Goal: Transaction & Acquisition: Obtain resource

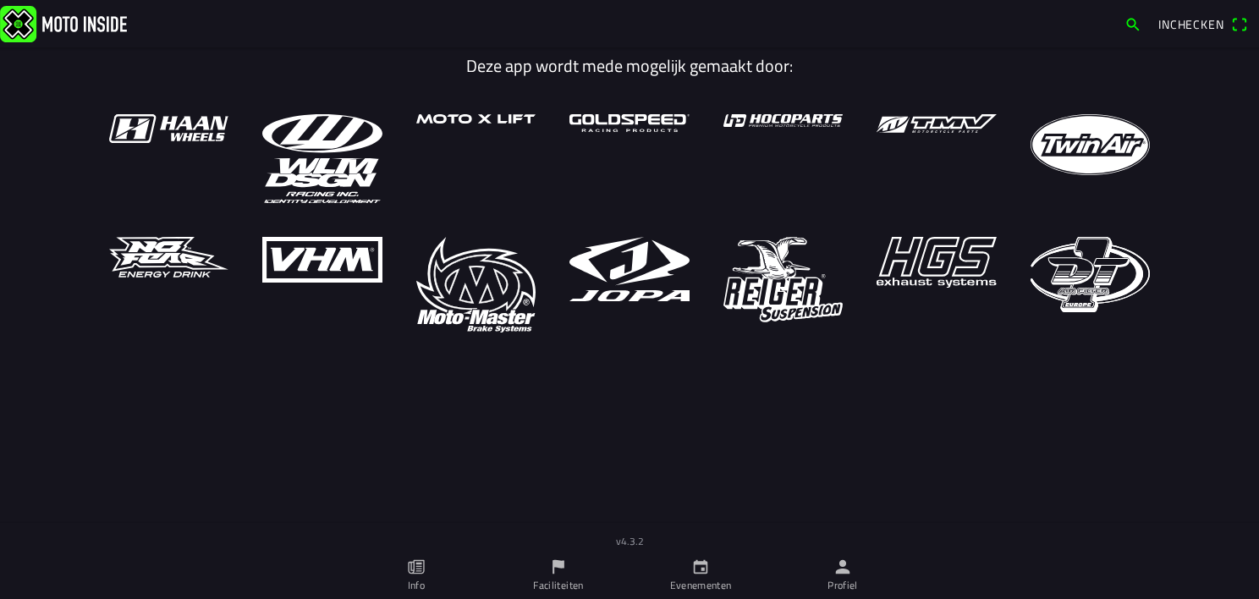
click at [1163, 25] on span "Inchecken" at bounding box center [1191, 24] width 66 height 18
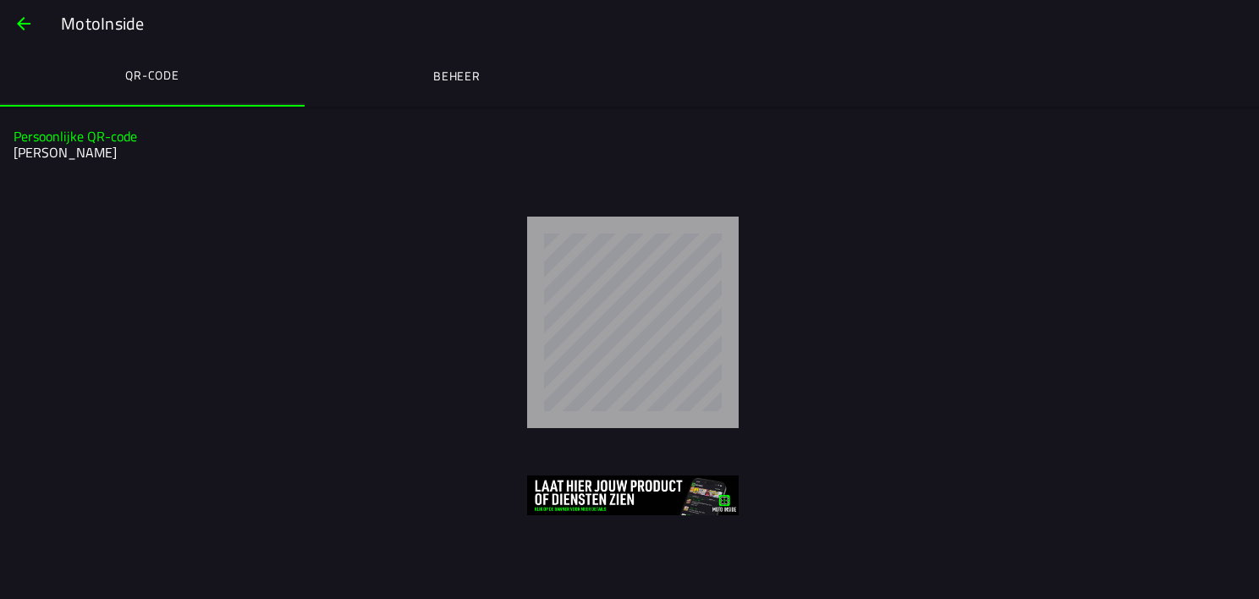
click at [467, 76] on ion-label "Beheer" at bounding box center [456, 76] width 47 height 19
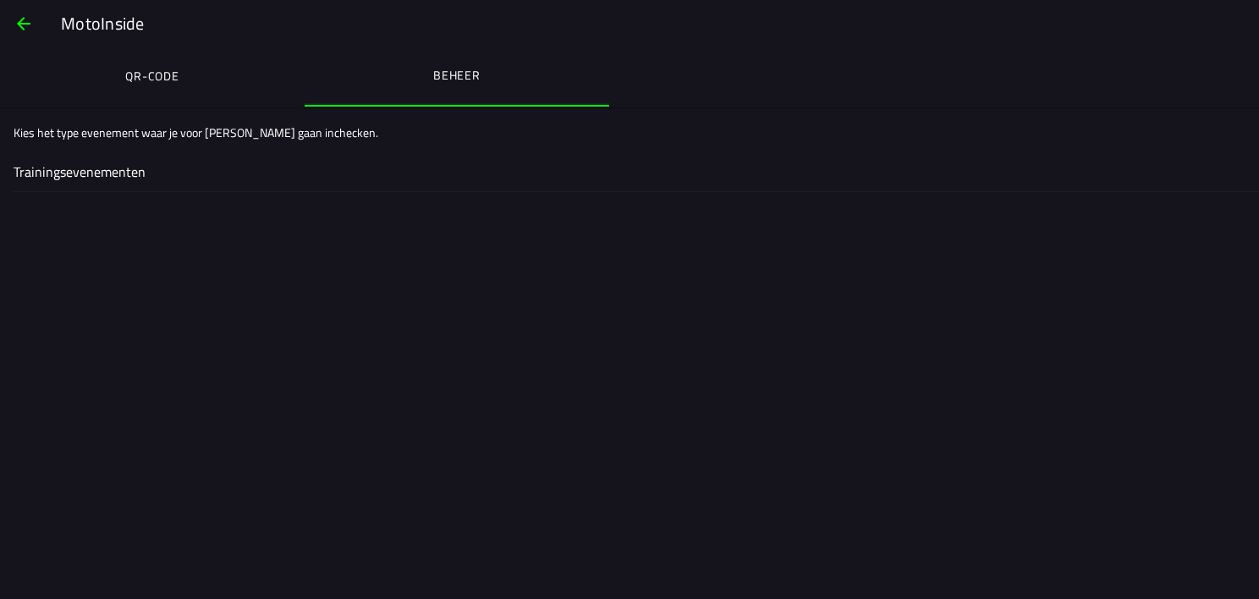
click at [113, 169] on ion-label "Trainingsevenementen" at bounding box center [630, 172] width 1232 height 20
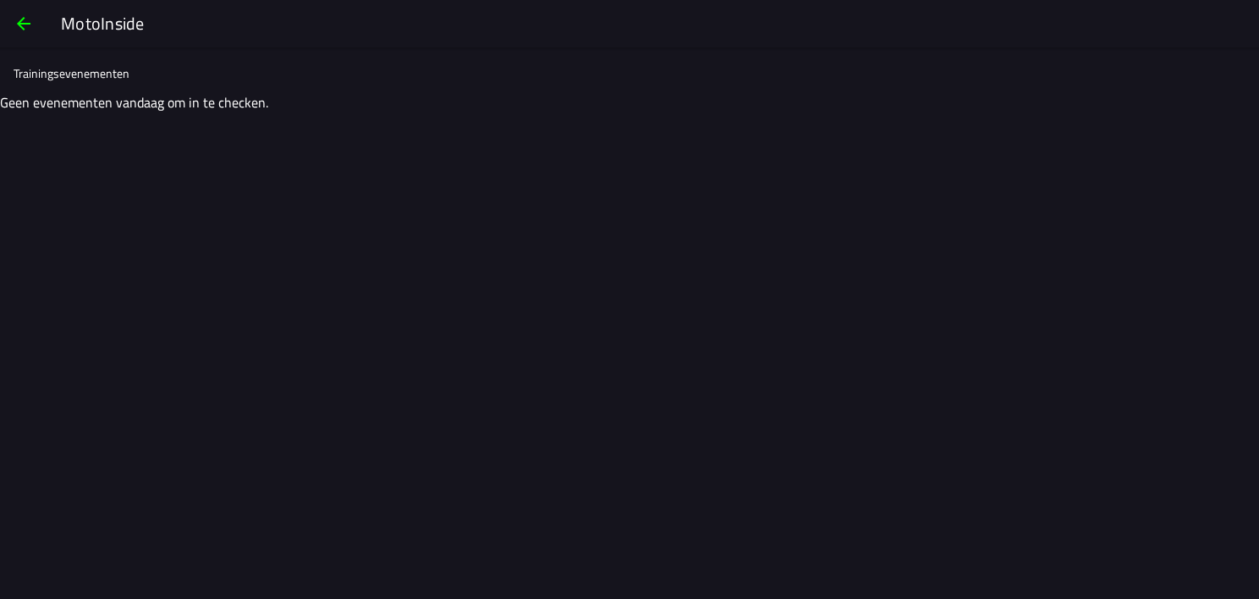
click at [19, 26] on span "button" at bounding box center [24, 23] width 20 height 41
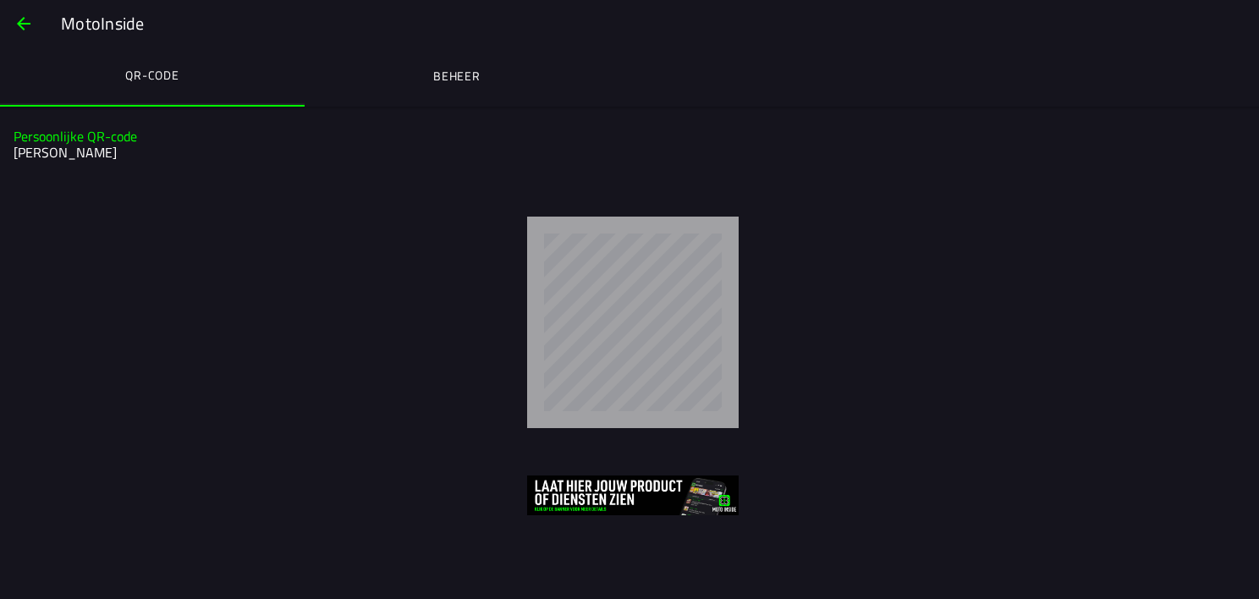
click at [19, 25] on span "button" at bounding box center [24, 23] width 20 height 41
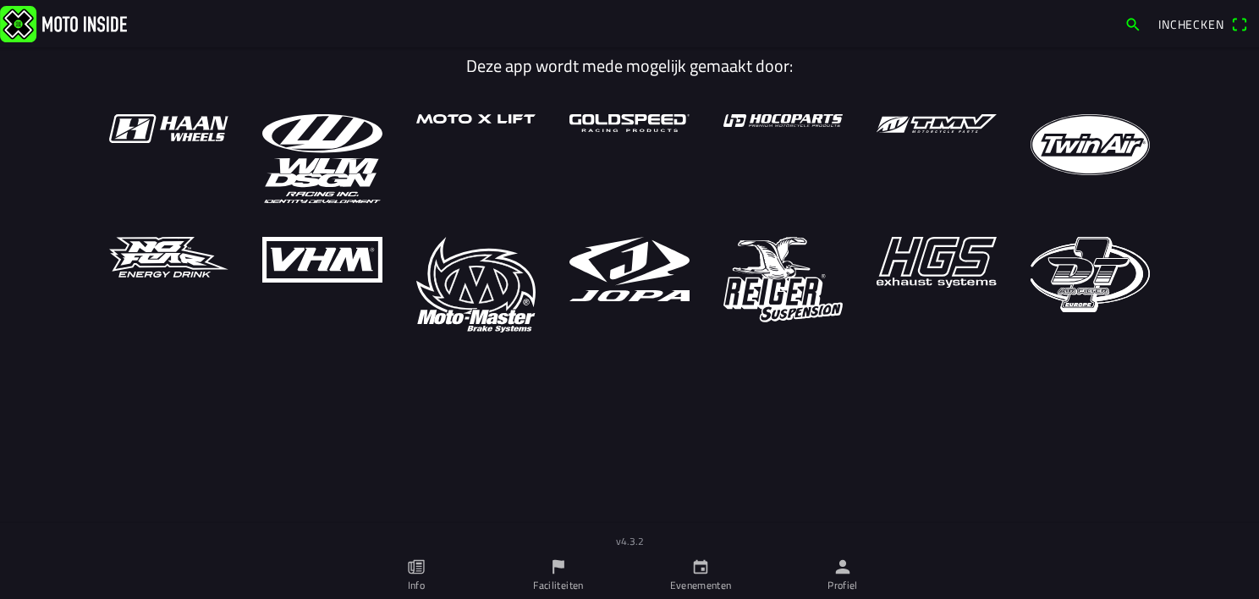
click at [1239, 22] on span "Inchecken" at bounding box center [1202, 24] width 89 height 27
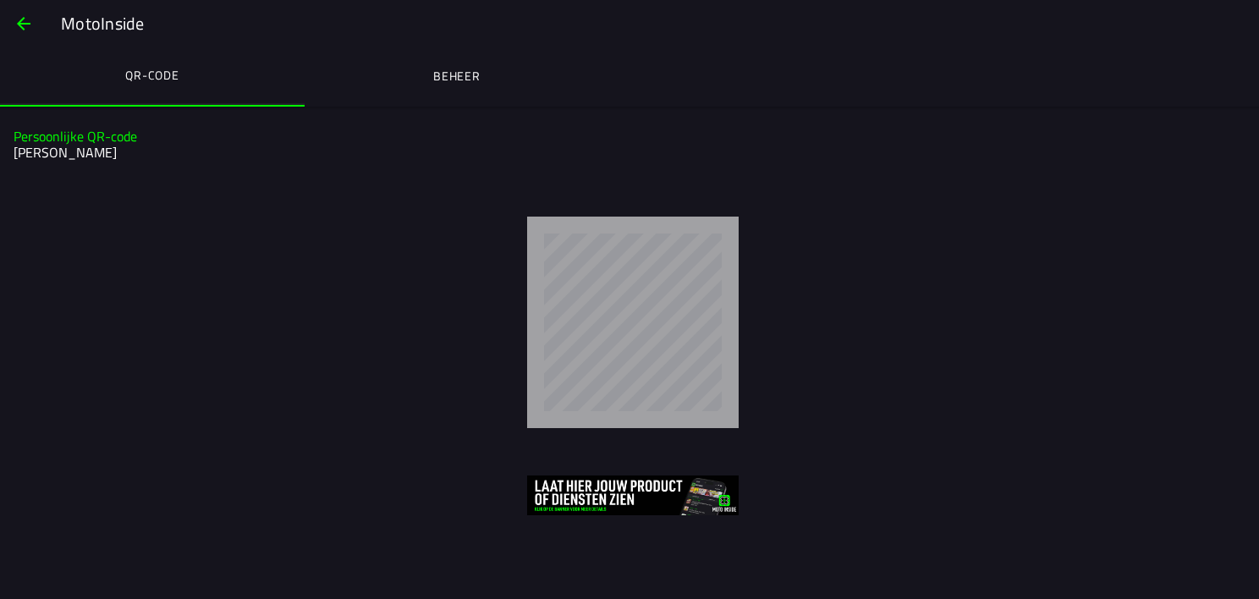
click at [21, 27] on span "button" at bounding box center [24, 23] width 20 height 41
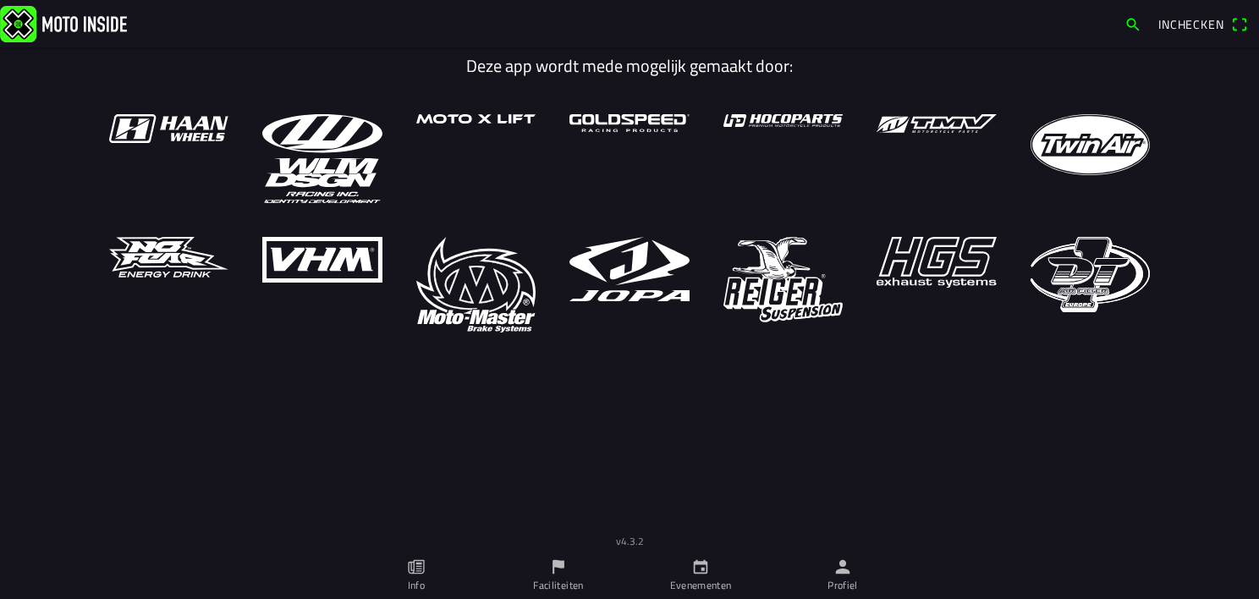
click at [695, 565] on icon "calendar" at bounding box center [700, 566] width 19 height 19
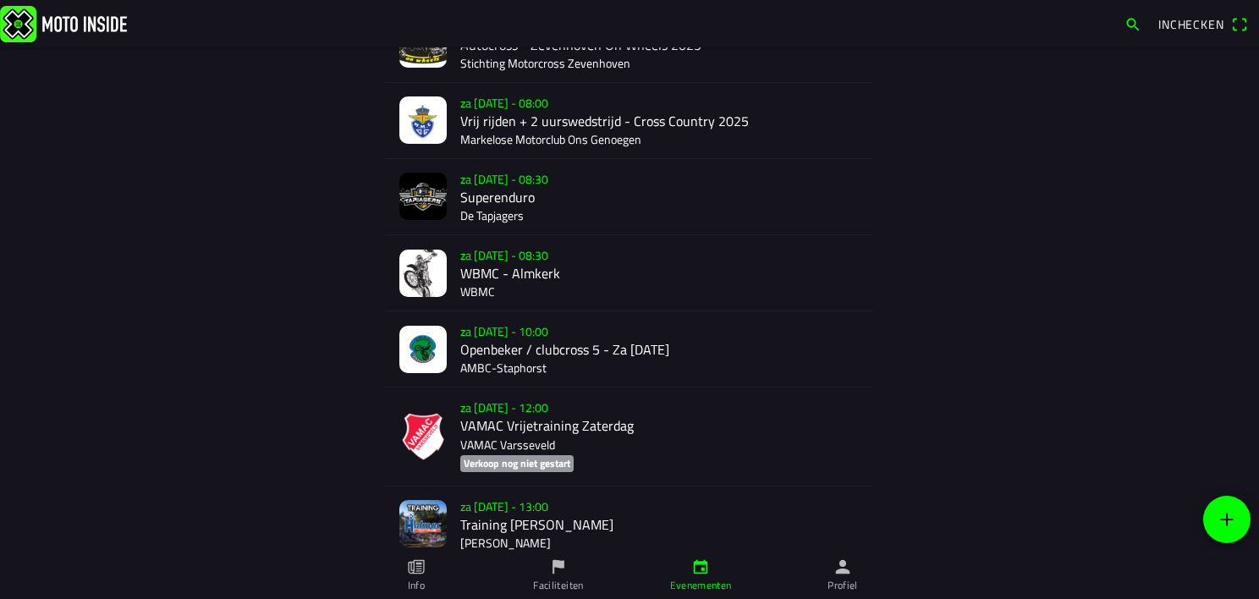
scroll to position [1996, 0]
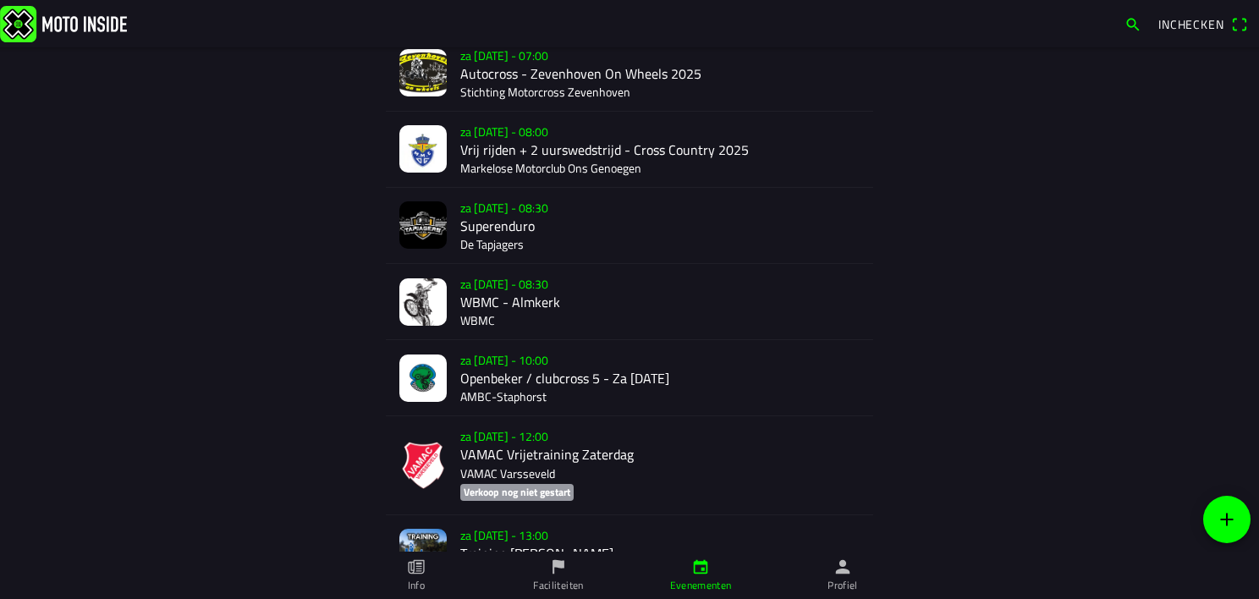
click at [503, 124] on div "za [DATE] - 08:00 Vrij rijden + 2 uurswedstrijd - Cross Country 2025 Markelose …" at bounding box center [659, 149] width 399 height 75
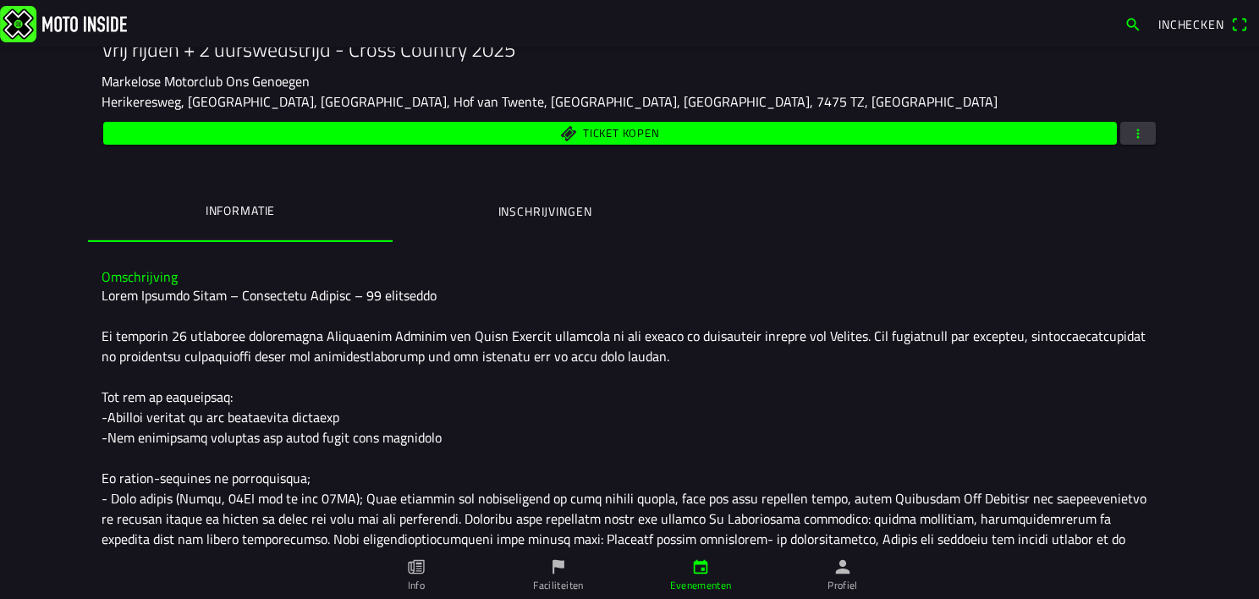
scroll to position [254, 0]
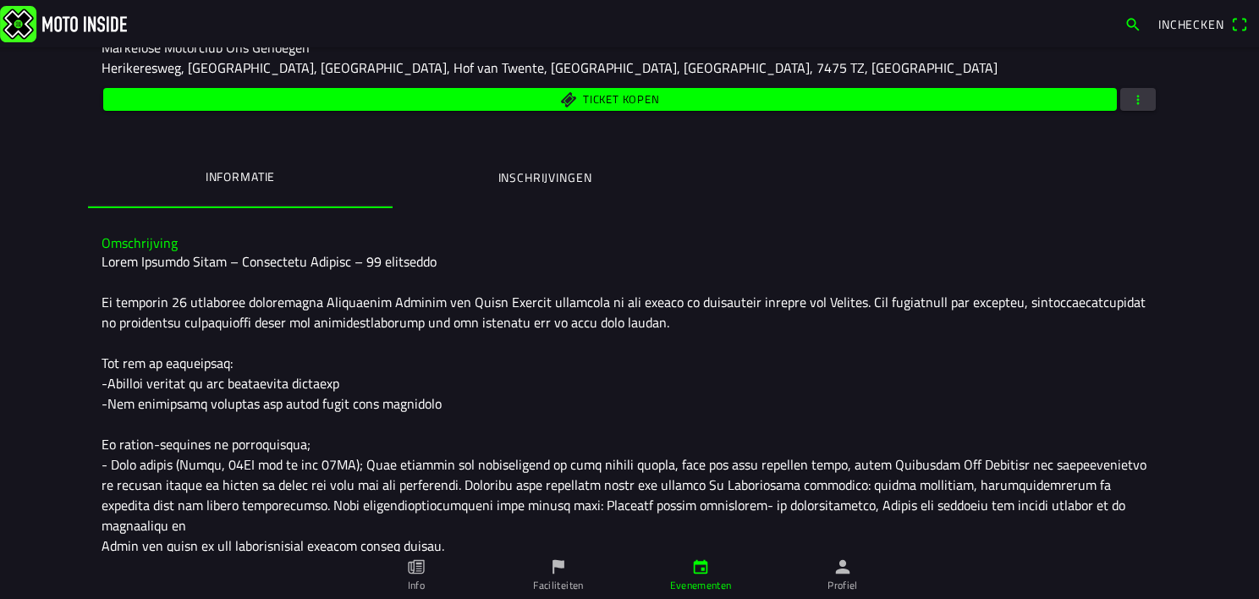
click at [521, 174] on ion-label "Inschrijvingen" at bounding box center [545, 177] width 94 height 19
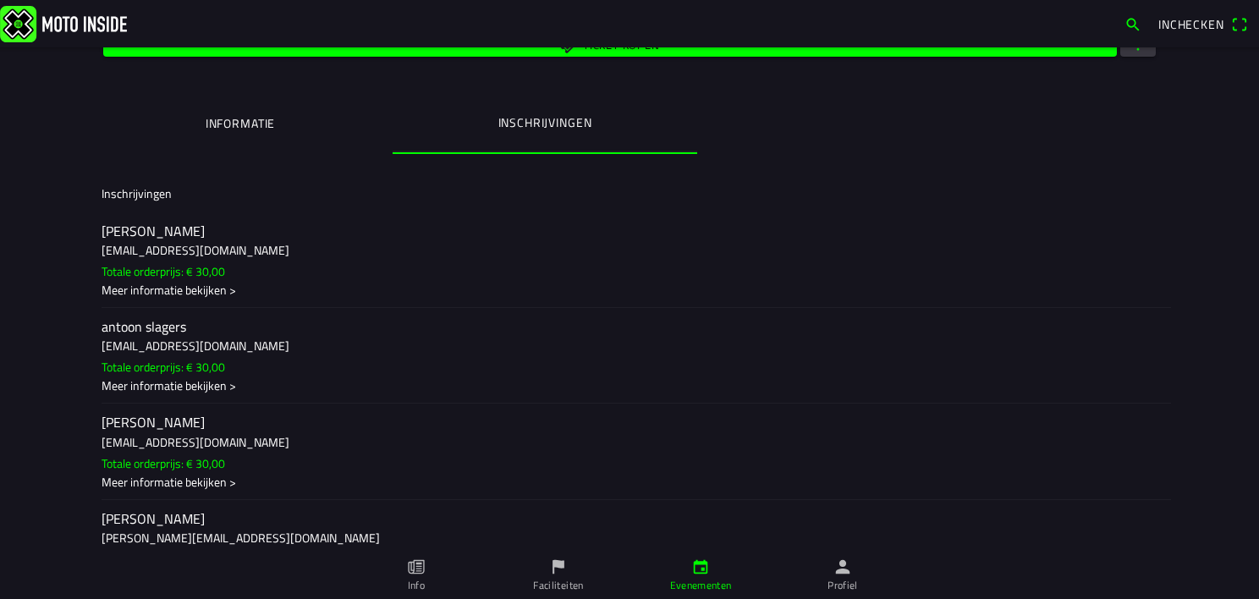
scroll to position [169, 0]
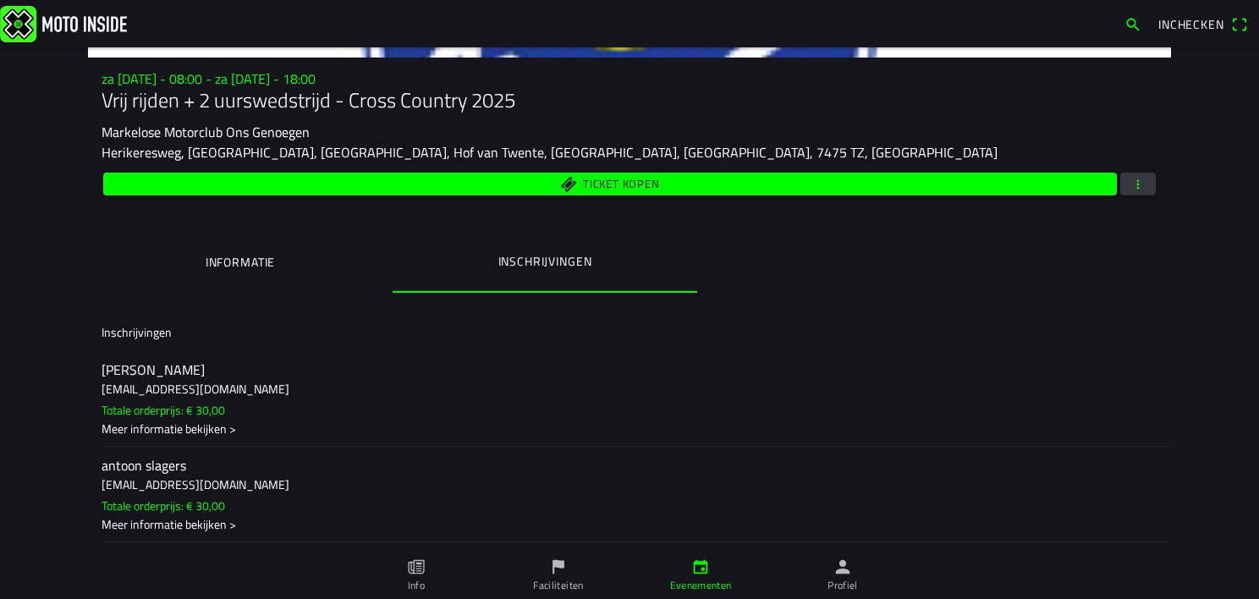
click at [1137, 183] on span "button" at bounding box center [1137, 184] width 15 height 23
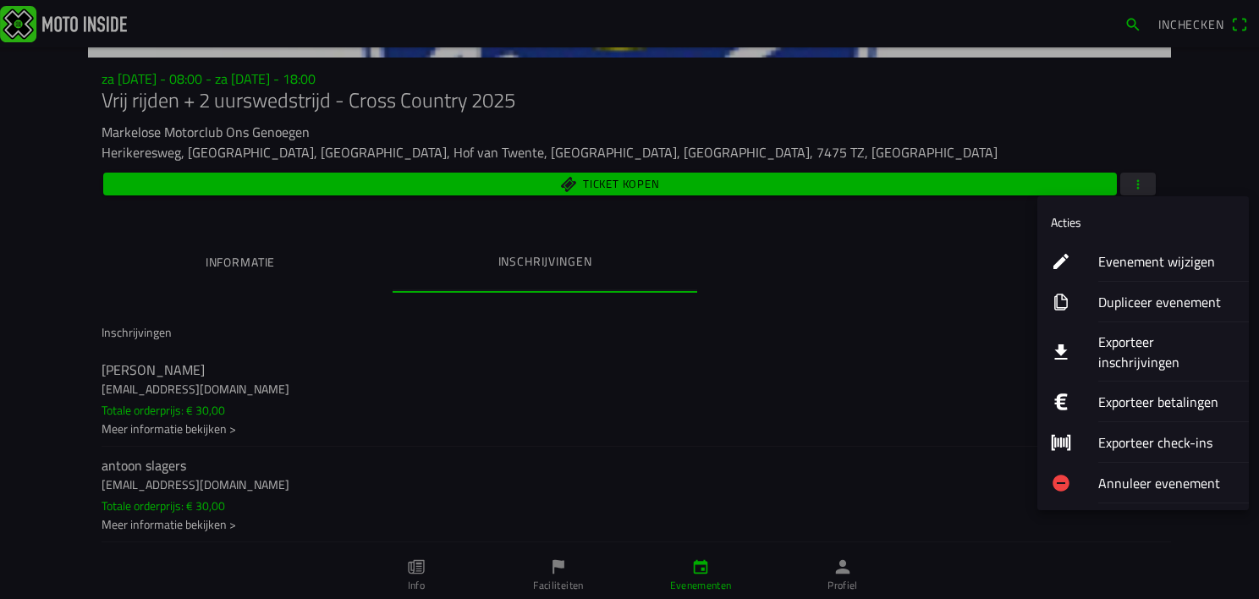
click at [1137, 344] on ion-label "Exporteer inschrijvingen" at bounding box center [1166, 352] width 137 height 41
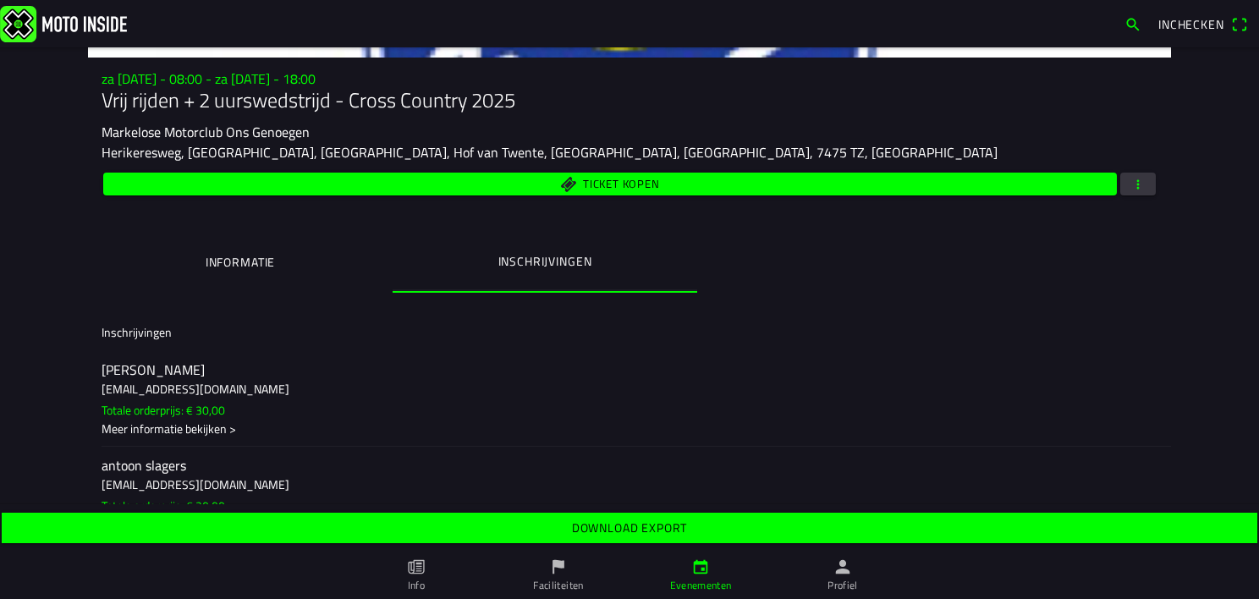
click at [745, 528] on span "Download export" at bounding box center [628, 528] width 1229 height 30
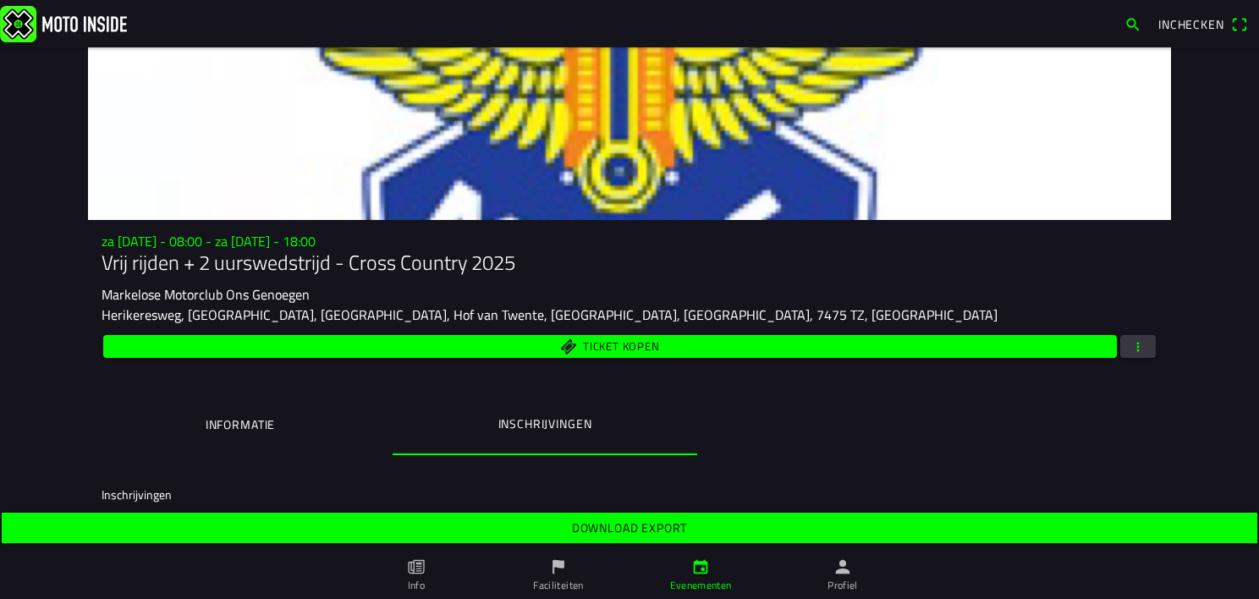
scroll to position [0, 0]
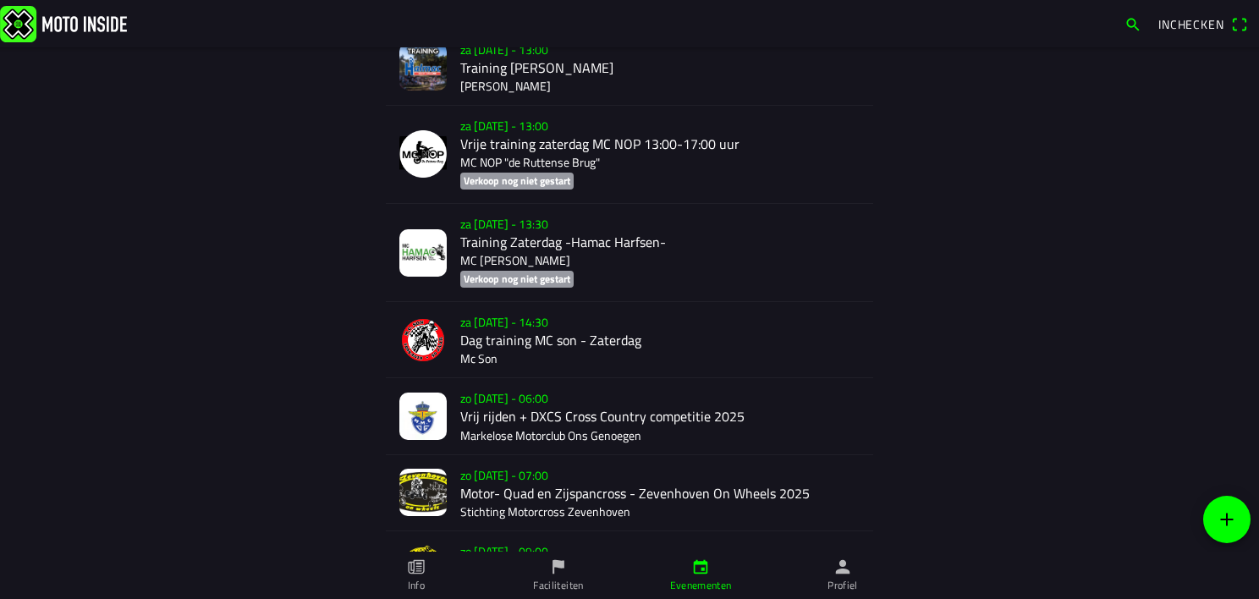
scroll to position [2538, 0]
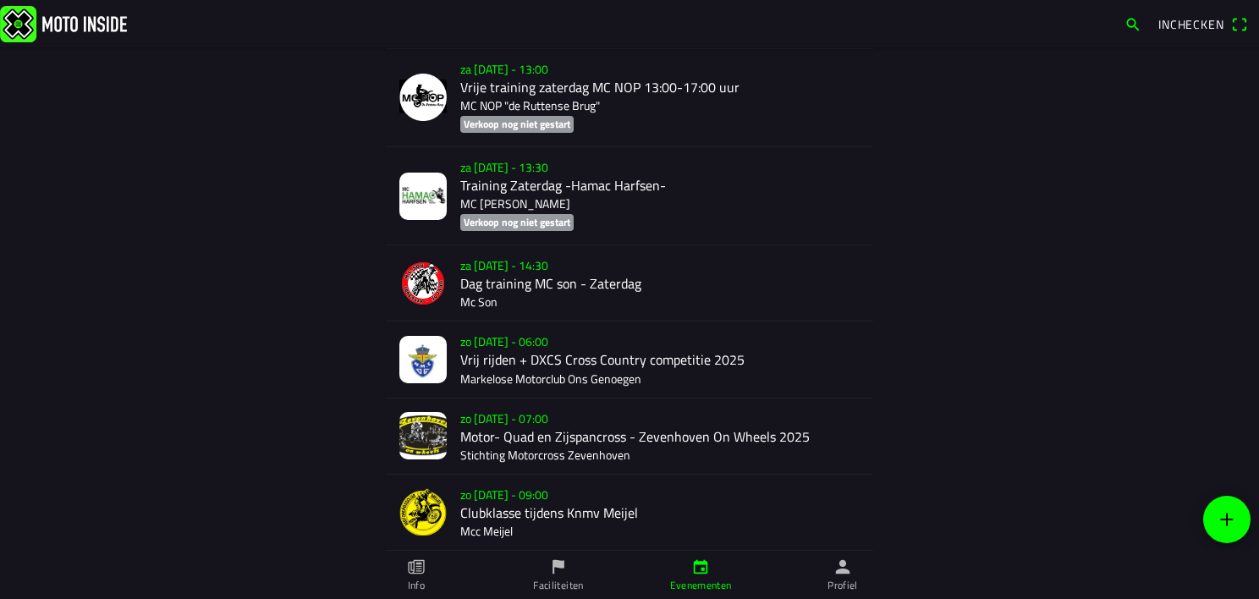
click at [483, 343] on div "zo [DATE] - 06:00 Vrij rijden + DXCS Cross Country competitie 2025 Markelose Mo…" at bounding box center [659, 358] width 399 height 75
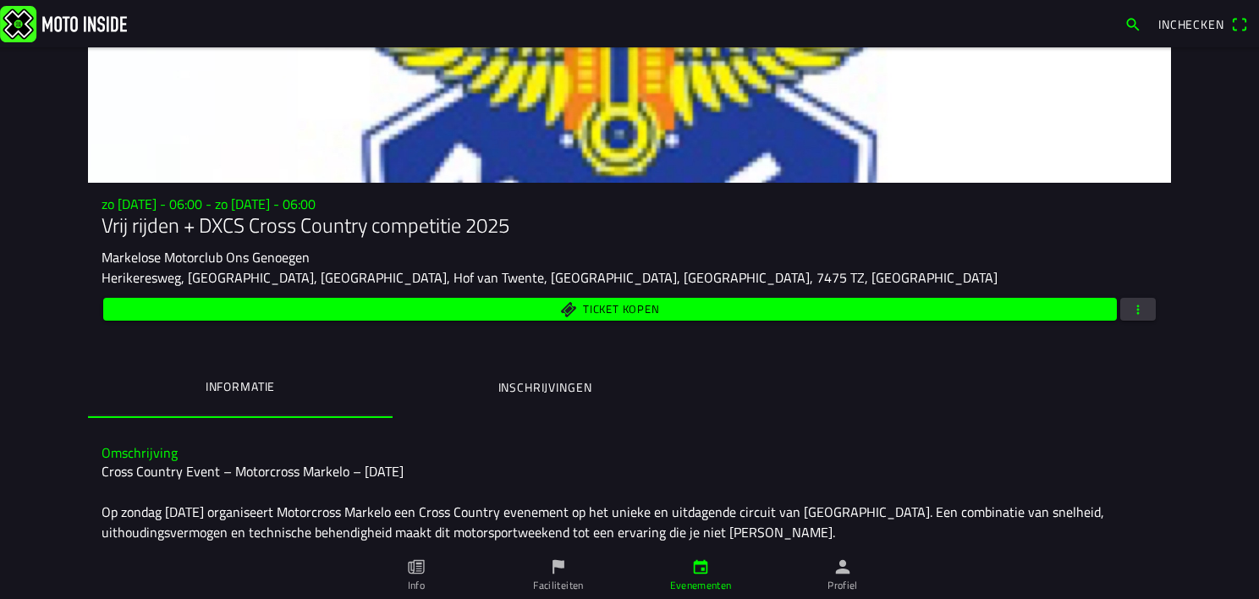
scroll to position [85, 0]
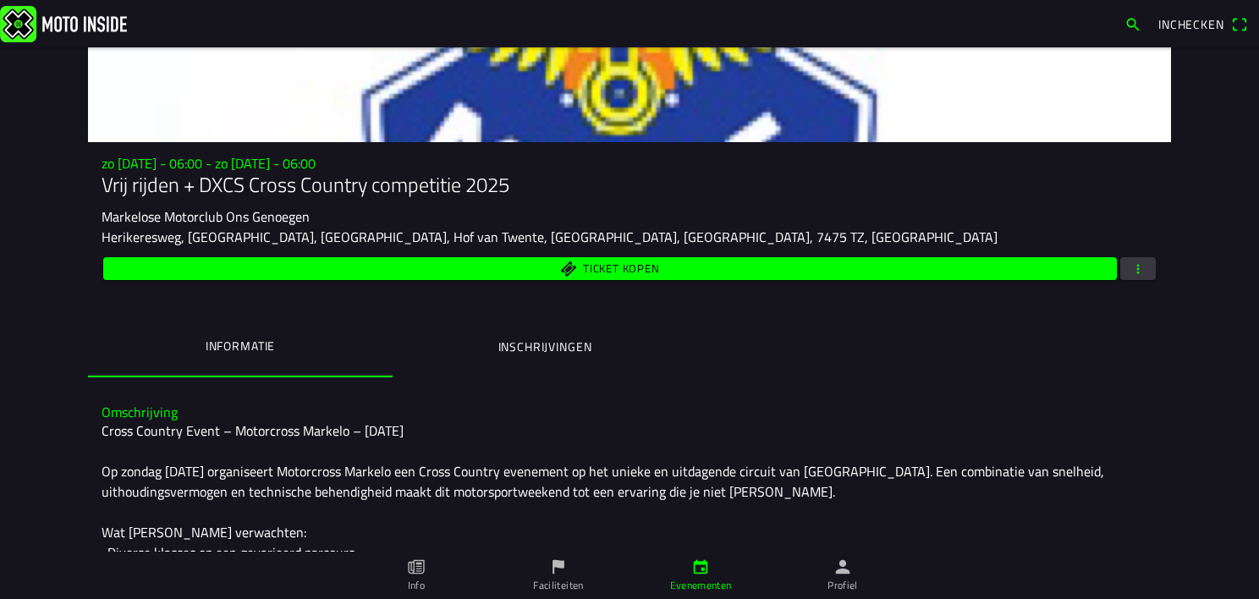
click at [563, 349] on ion-label "Inschrijvingen" at bounding box center [545, 347] width 94 height 19
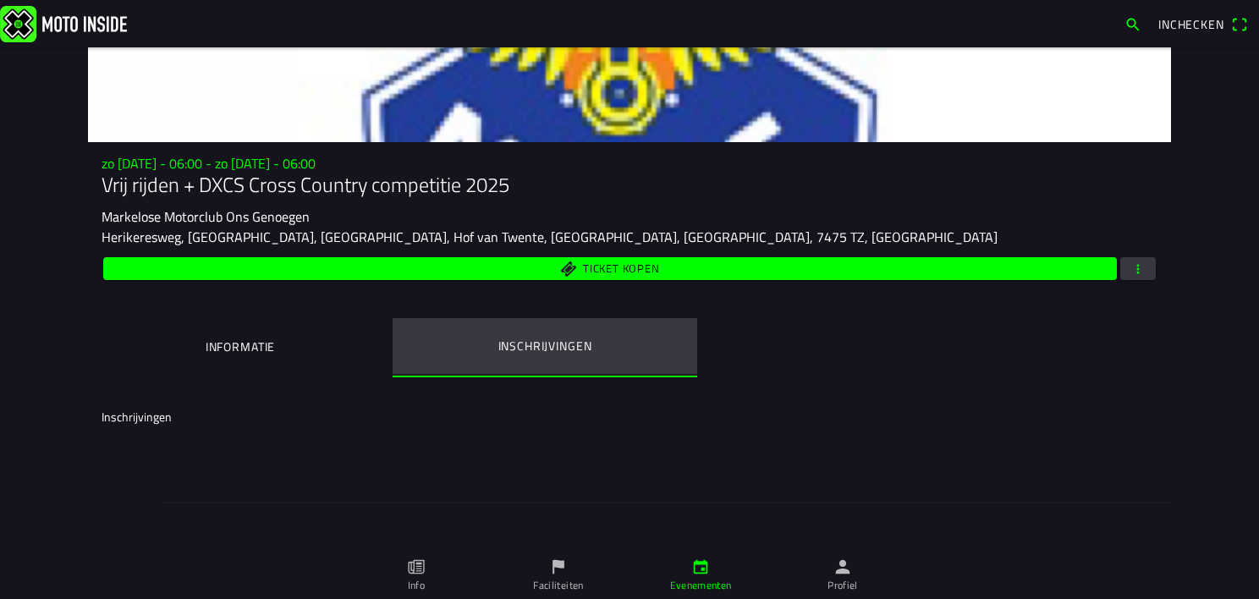
scroll to position [0, 0]
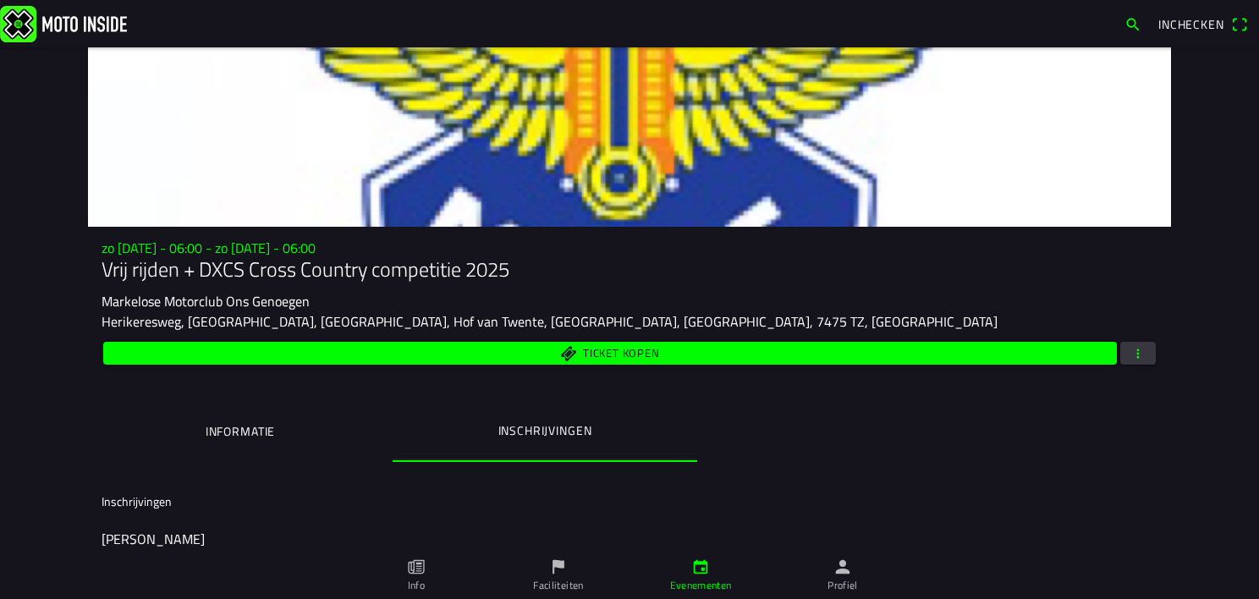
click at [1146, 350] on button "button" at bounding box center [1138, 353] width 36 height 23
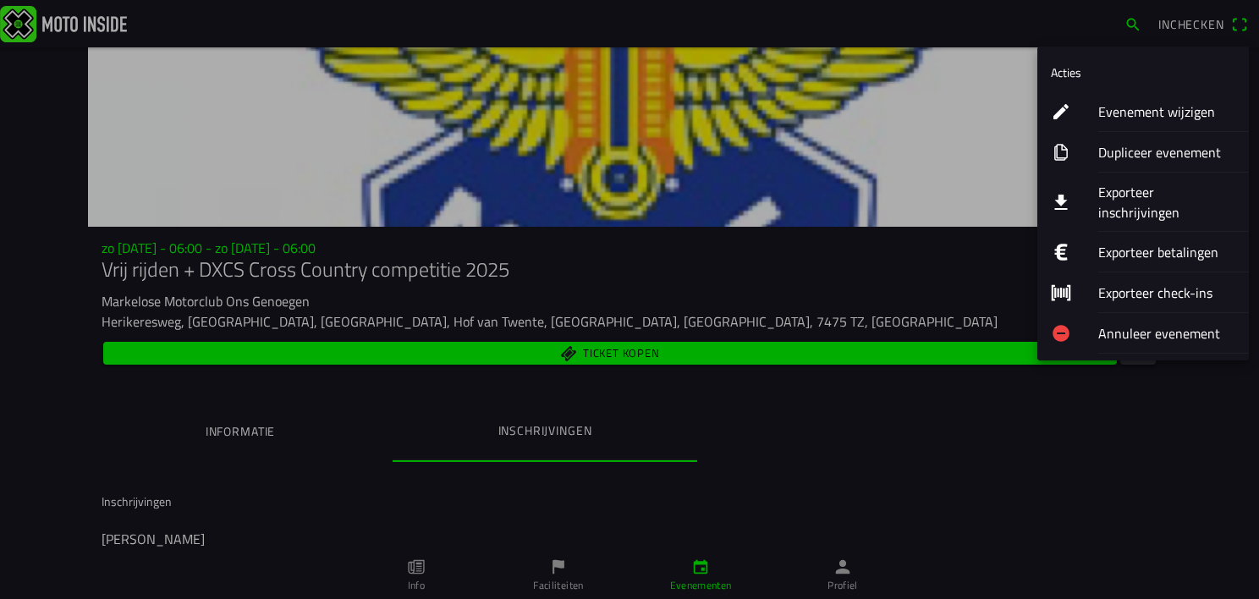
click at [1117, 195] on ion-label "Exporteer inschrijvingen" at bounding box center [1166, 202] width 137 height 41
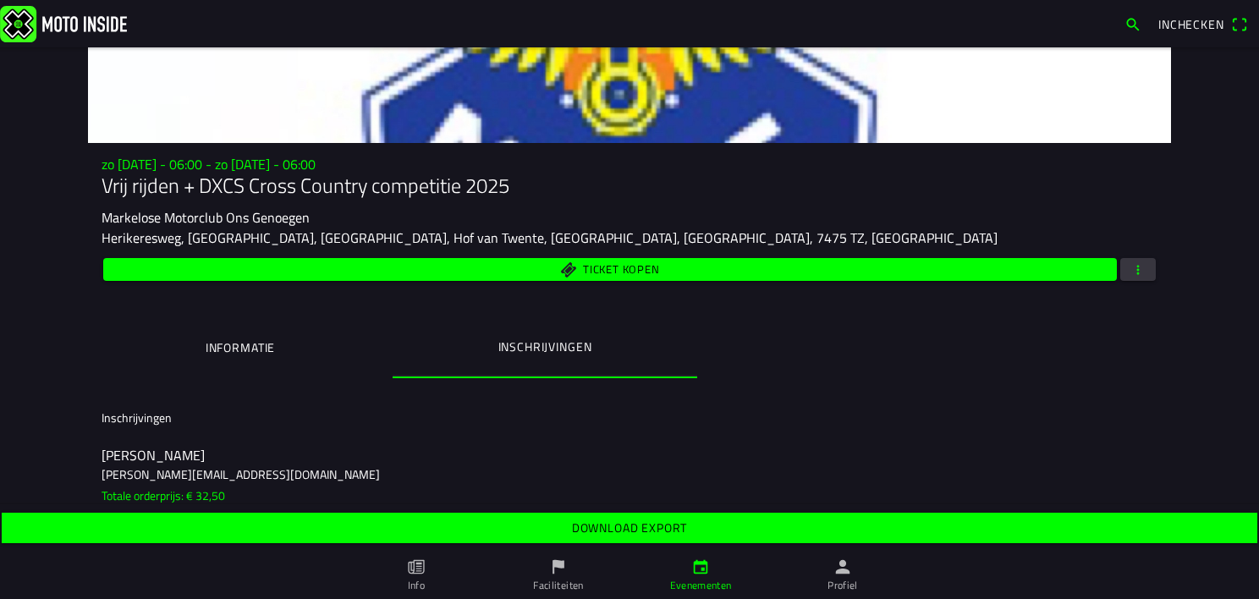
scroll to position [85, 0]
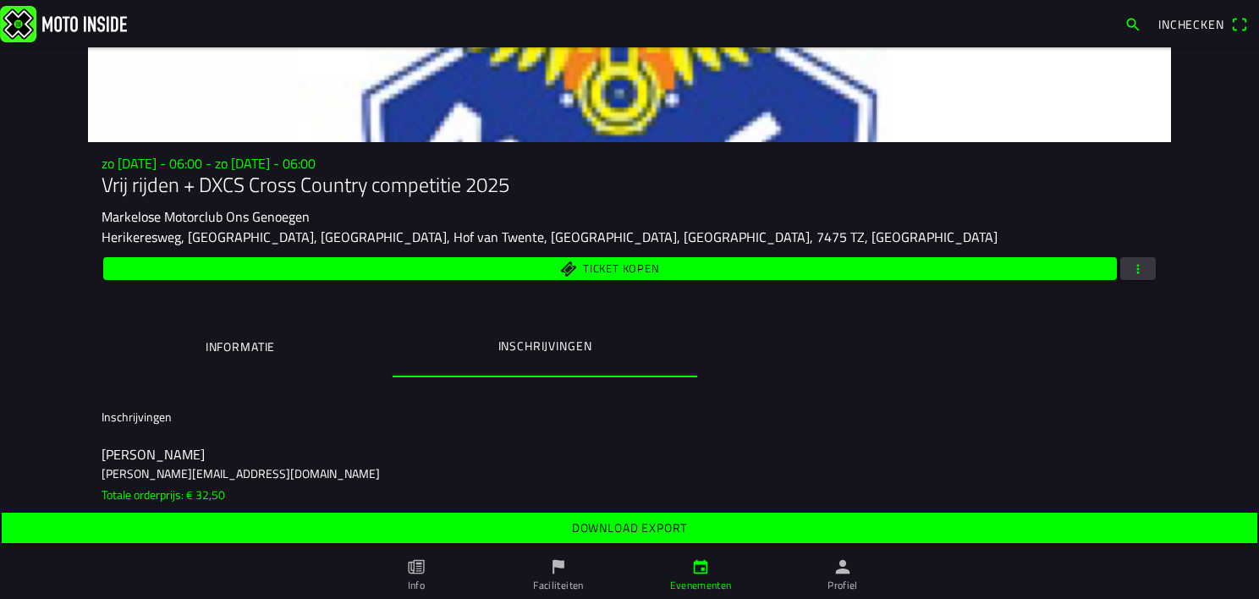
click at [0, 0] on slot "Download export" at bounding box center [0, 0] width 0 height 0
click at [927, 365] on ion-segment "Informatie Inschrijvingen" at bounding box center [629, 347] width 1083 height 59
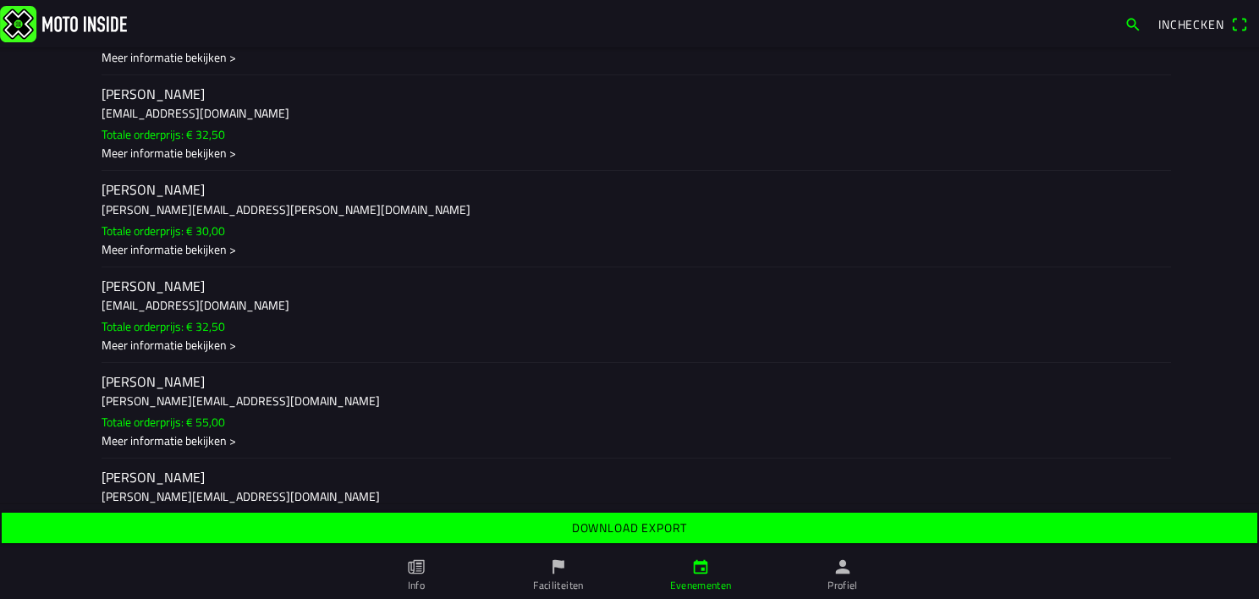
scroll to position [2284, 0]
